Goal: Transaction & Acquisition: Purchase product/service

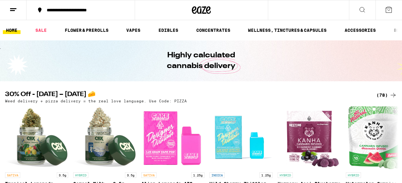
click at [389, 8] on icon at bounding box center [389, 10] width 6 height 6
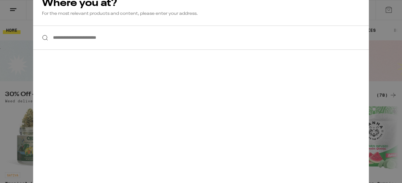
click at [106, 42] on input "**********" at bounding box center [201, 38] width 336 height 24
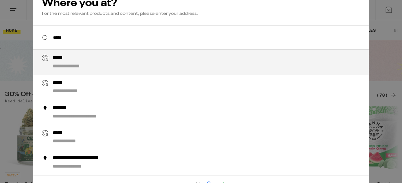
click at [84, 59] on div "**********" at bounding box center [214, 62] width 322 height 15
type input "**********"
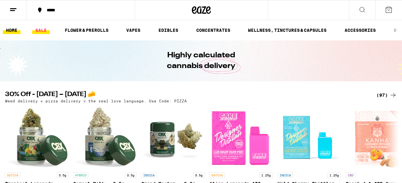
click at [41, 29] on link "SALE" at bounding box center [41, 31] width 18 height 8
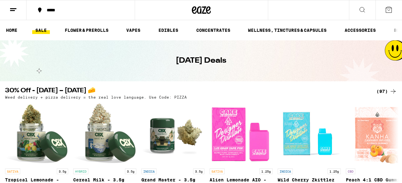
click at [360, 11] on icon at bounding box center [363, 10] width 8 height 8
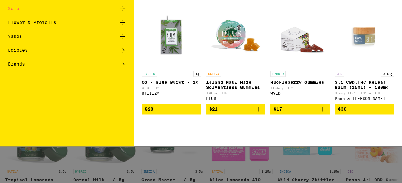
click at [247, 126] on p "Island Maui Haze Solventless Gummies" at bounding box center [235, 121] width 59 height 10
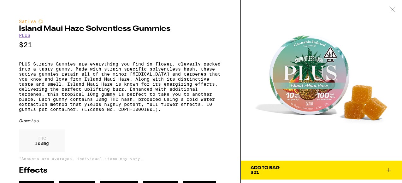
click at [27, 36] on link "PLUS" at bounding box center [24, 35] width 11 height 5
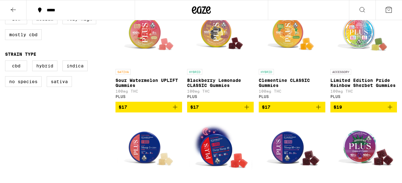
scroll to position [200, 0]
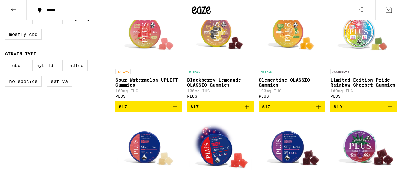
click at [204, 109] on span "$17" at bounding box center [220, 107] width 60 height 8
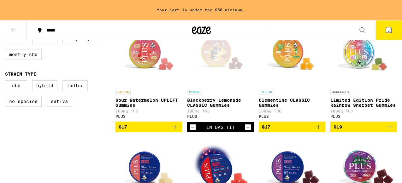
scroll to position [221, 0]
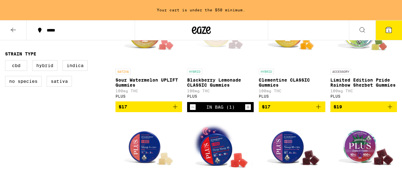
click at [246, 110] on icon "Increment" at bounding box center [248, 108] width 6 height 8
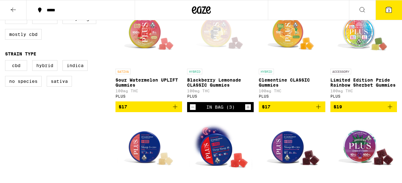
click at [246, 110] on icon "Increment" at bounding box center [248, 108] width 6 height 8
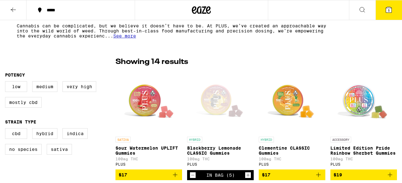
scroll to position [0, 0]
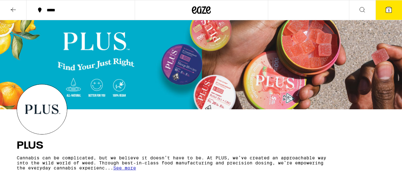
click at [386, 12] on icon at bounding box center [389, 10] width 6 height 6
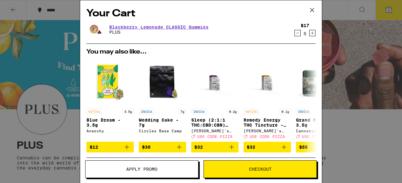
click at [245, 169] on span "Checkout" at bounding box center [260, 169] width 113 height 4
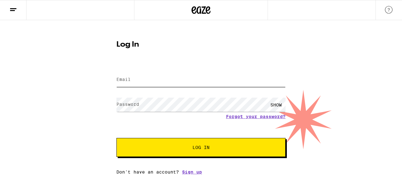
click at [202, 79] on input "Email" at bounding box center [200, 80] width 169 height 14
type input "[EMAIL_ADDRESS][PERSON_NAME][PERSON_NAME][DOMAIN_NAME]"
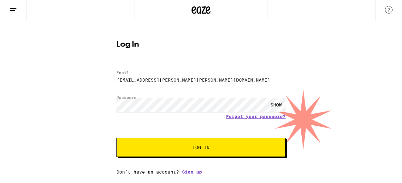
click at [116, 138] on button "Log In" at bounding box center [200, 147] width 169 height 19
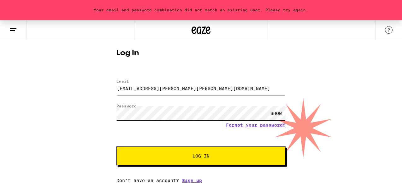
scroll to position [13, 0]
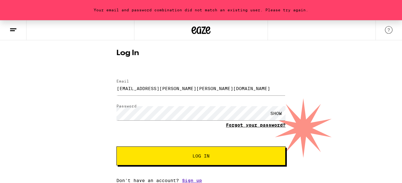
click at [244, 124] on link "Forgot your password?" at bounding box center [256, 125] width 60 height 5
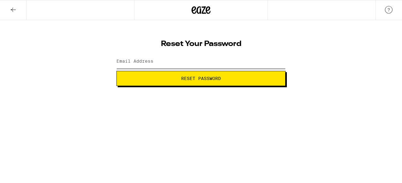
click at [178, 62] on input "Email Address" at bounding box center [200, 62] width 169 height 14
type input "[EMAIL_ADDRESS][PERSON_NAME][PERSON_NAME][DOMAIN_NAME]"
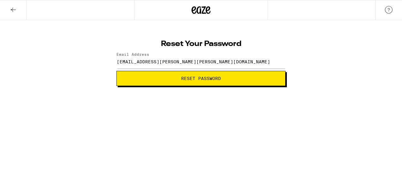
click at [181, 77] on span "Reset Password" at bounding box center [201, 78] width 158 height 4
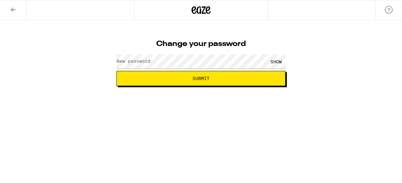
click at [151, 61] on label "New password" at bounding box center [133, 61] width 34 height 5
click at [197, 80] on span "Submit" at bounding box center [201, 78] width 17 height 4
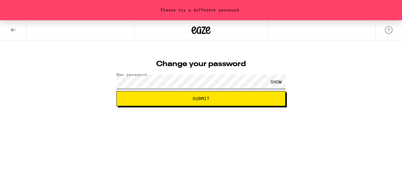
click at [116, 91] on button "Submit" at bounding box center [200, 98] width 169 height 15
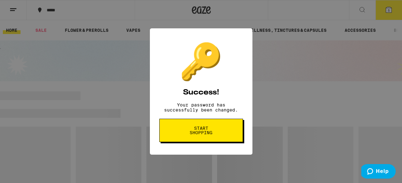
click at [0, 0] on span "Start shopping" at bounding box center [0, 0] width 0 height 0
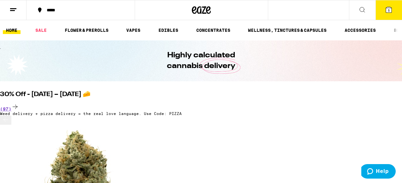
click at [390, 10] on icon at bounding box center [389, 10] width 6 height 6
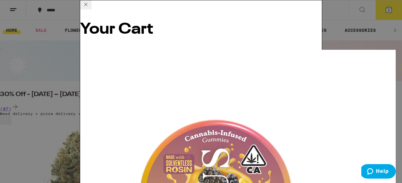
scroll to position [85, 0]
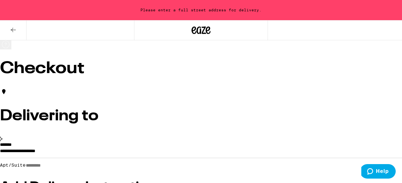
click at [15, 28] on icon at bounding box center [13, 30] width 8 height 8
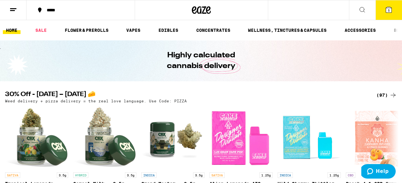
click at [384, 10] on button "5" at bounding box center [389, 10] width 27 height 20
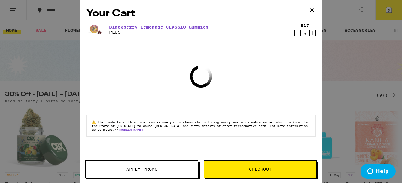
click at [224, 172] on button "Checkout" at bounding box center [260, 170] width 113 height 18
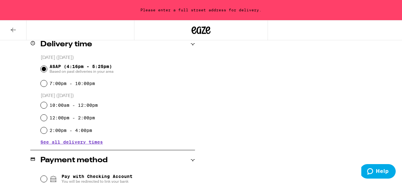
scroll to position [158, 0]
